Goal: Browse casually: Explore the website without a specific task or goal

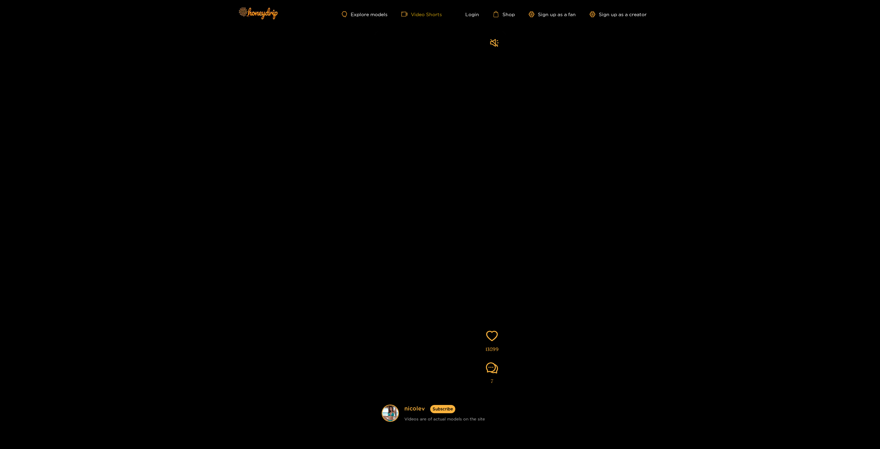
click at [425, 15] on link "Video Shorts" at bounding box center [421, 14] width 41 height 6
click at [266, 14] on img at bounding box center [258, 13] width 48 height 29
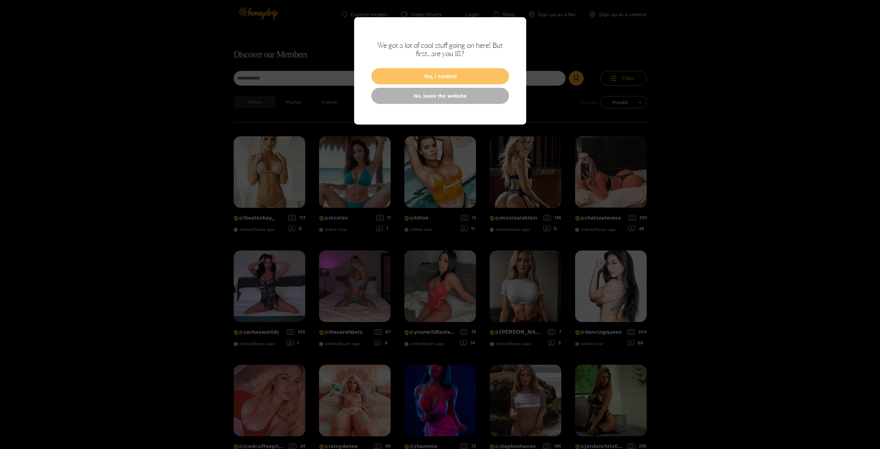
click at [452, 78] on button "Yes, I confirm" at bounding box center [440, 76] width 138 height 16
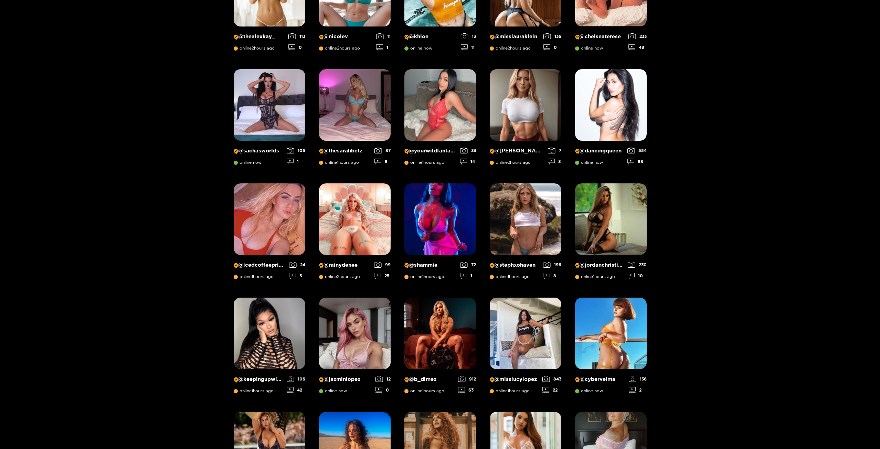
scroll to position [182, 0]
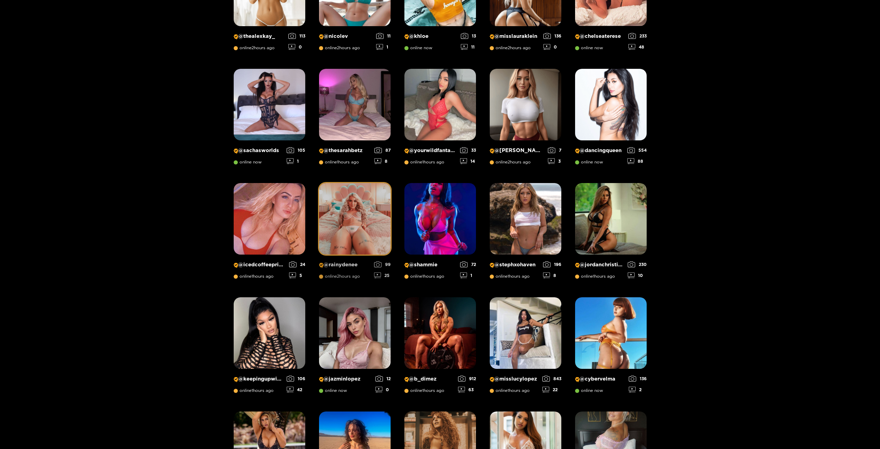
click at [373, 222] on img at bounding box center [355, 219] width 72 height 72
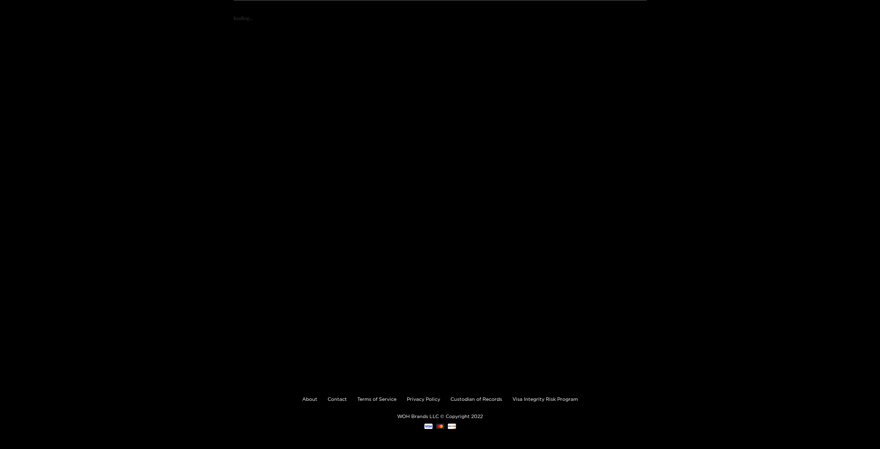
scroll to position [123, 0]
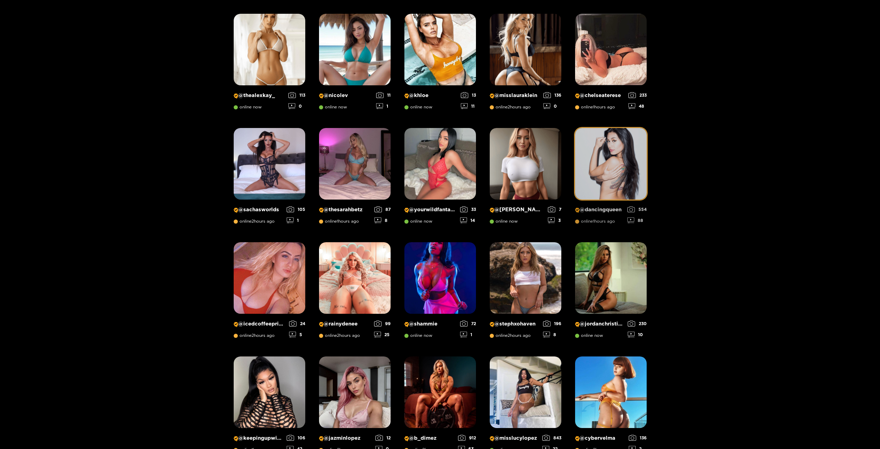
click at [631, 166] on img at bounding box center [611, 164] width 72 height 72
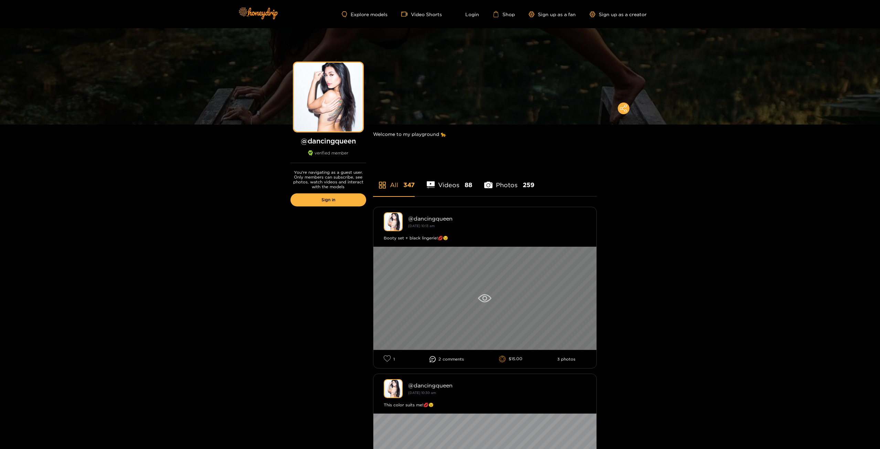
click at [479, 302] on icon at bounding box center [484, 298] width 13 height 8
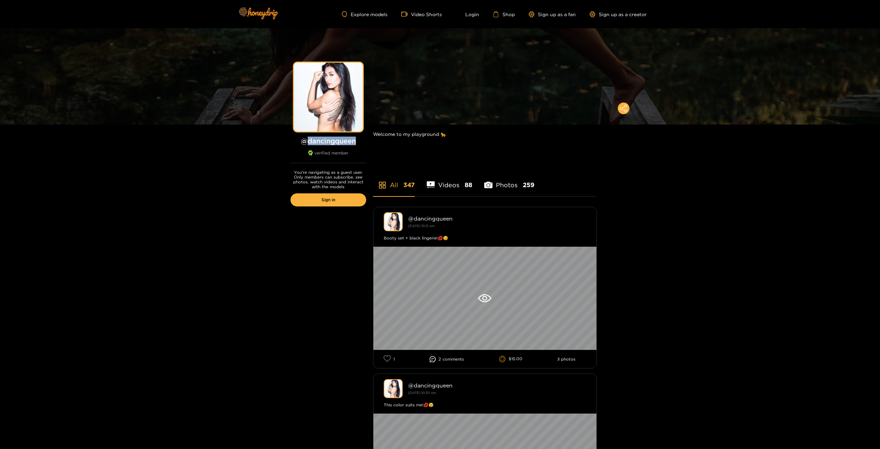
drag, startPoint x: 356, startPoint y: 142, endPoint x: 308, endPoint y: 143, distance: 47.9
click at [308, 143] on h1 "@ dancingqueen" at bounding box center [329, 141] width 76 height 9
copy h1 "dancingqueen"
